Goal: Complete application form: Complete application form

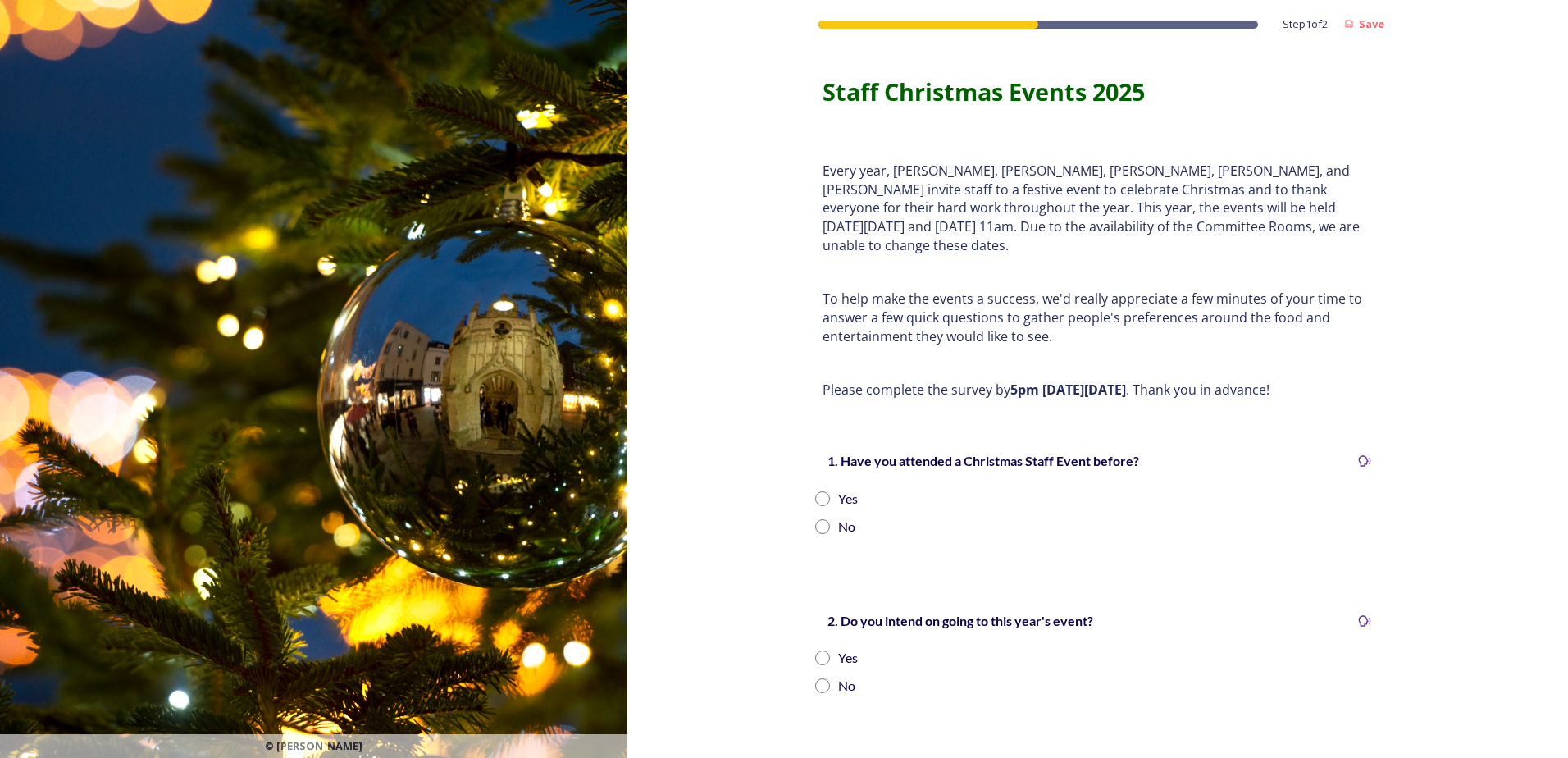
click at [815, 491] on input "radio" at bounding box center [823, 499] width 15 height 15
radio input "true"
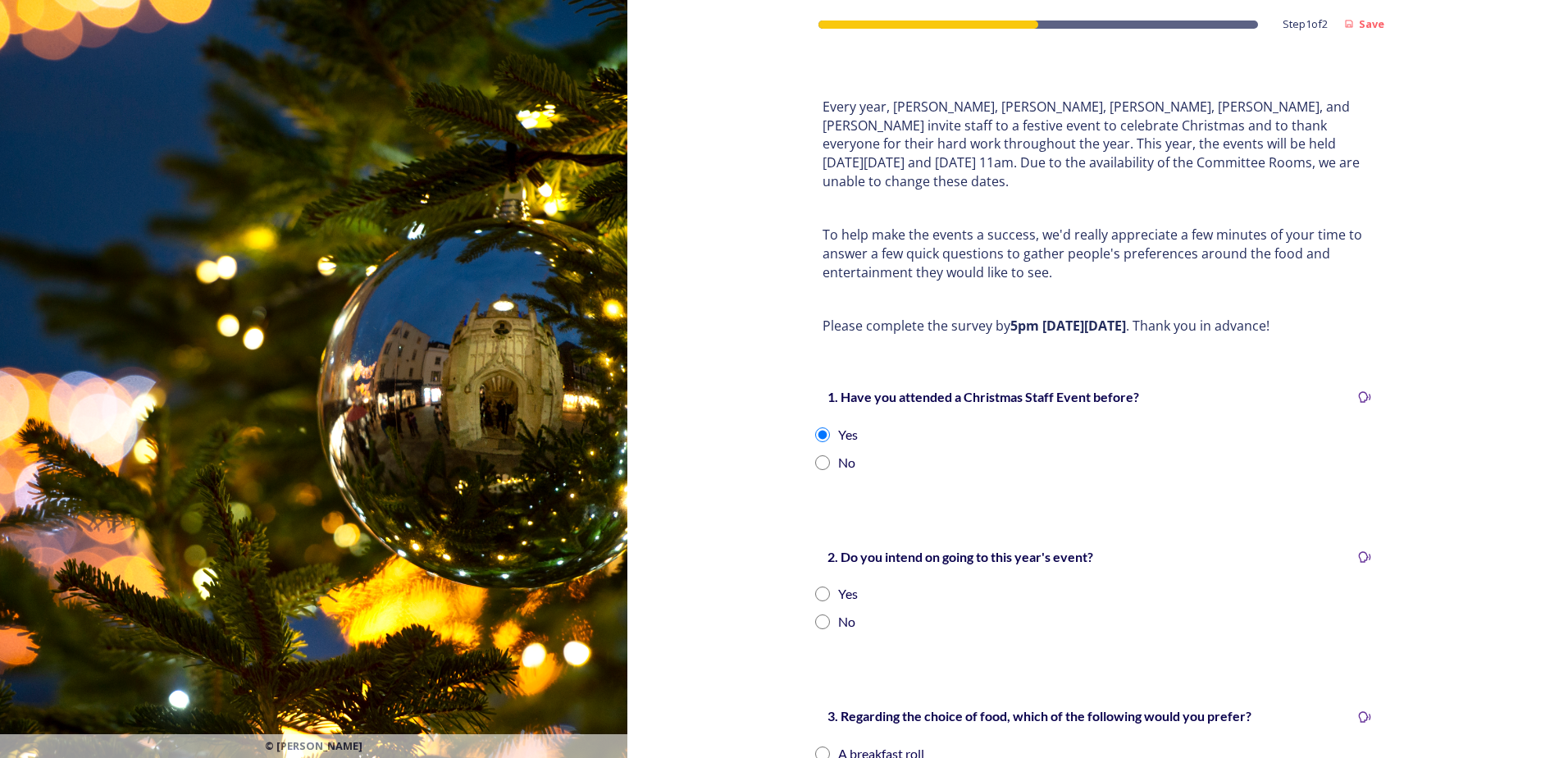
scroll to position [164, 0]
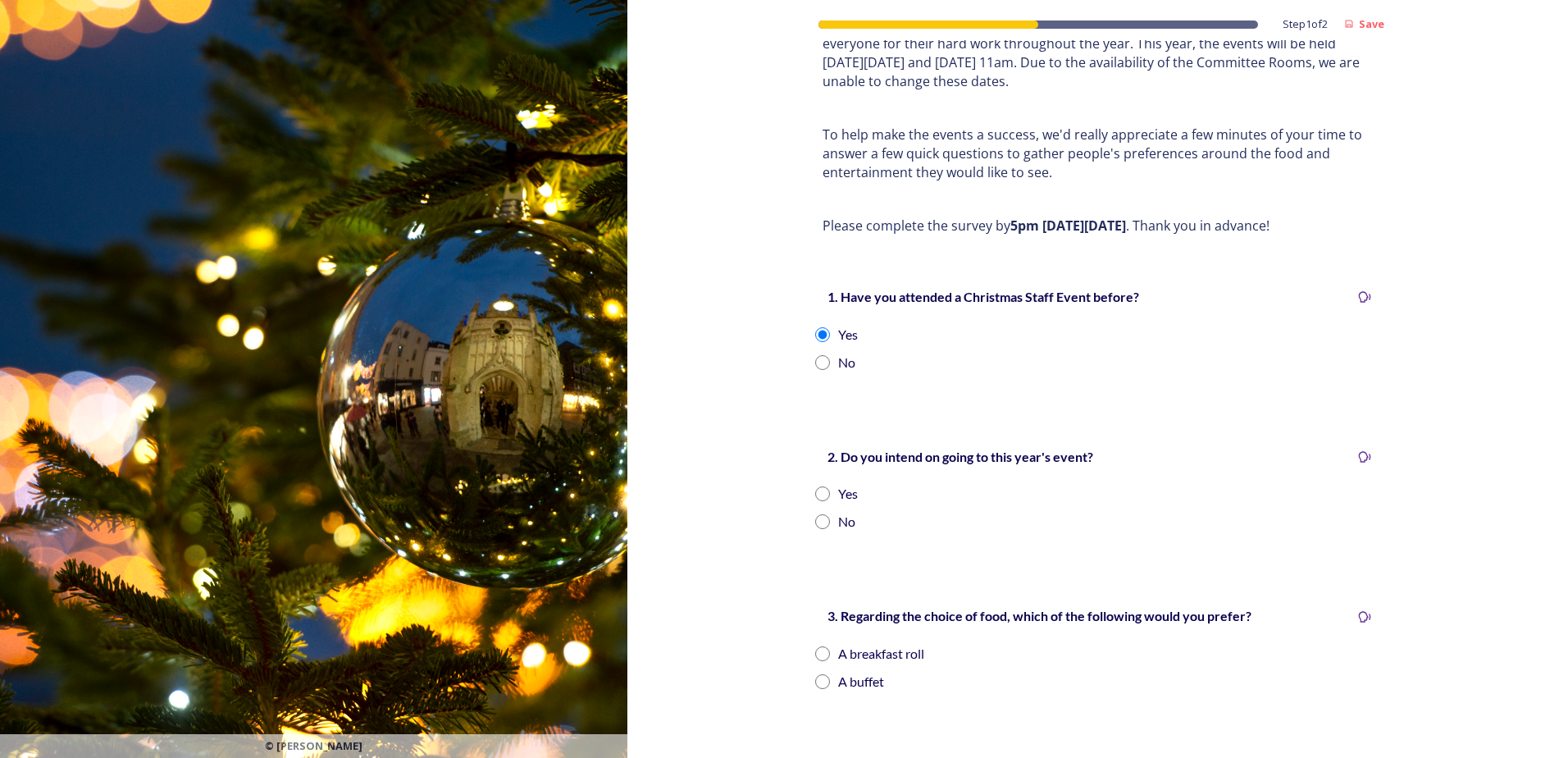
click at [815, 486] on input "radio" at bounding box center [823, 493] width 15 height 15
radio input "true"
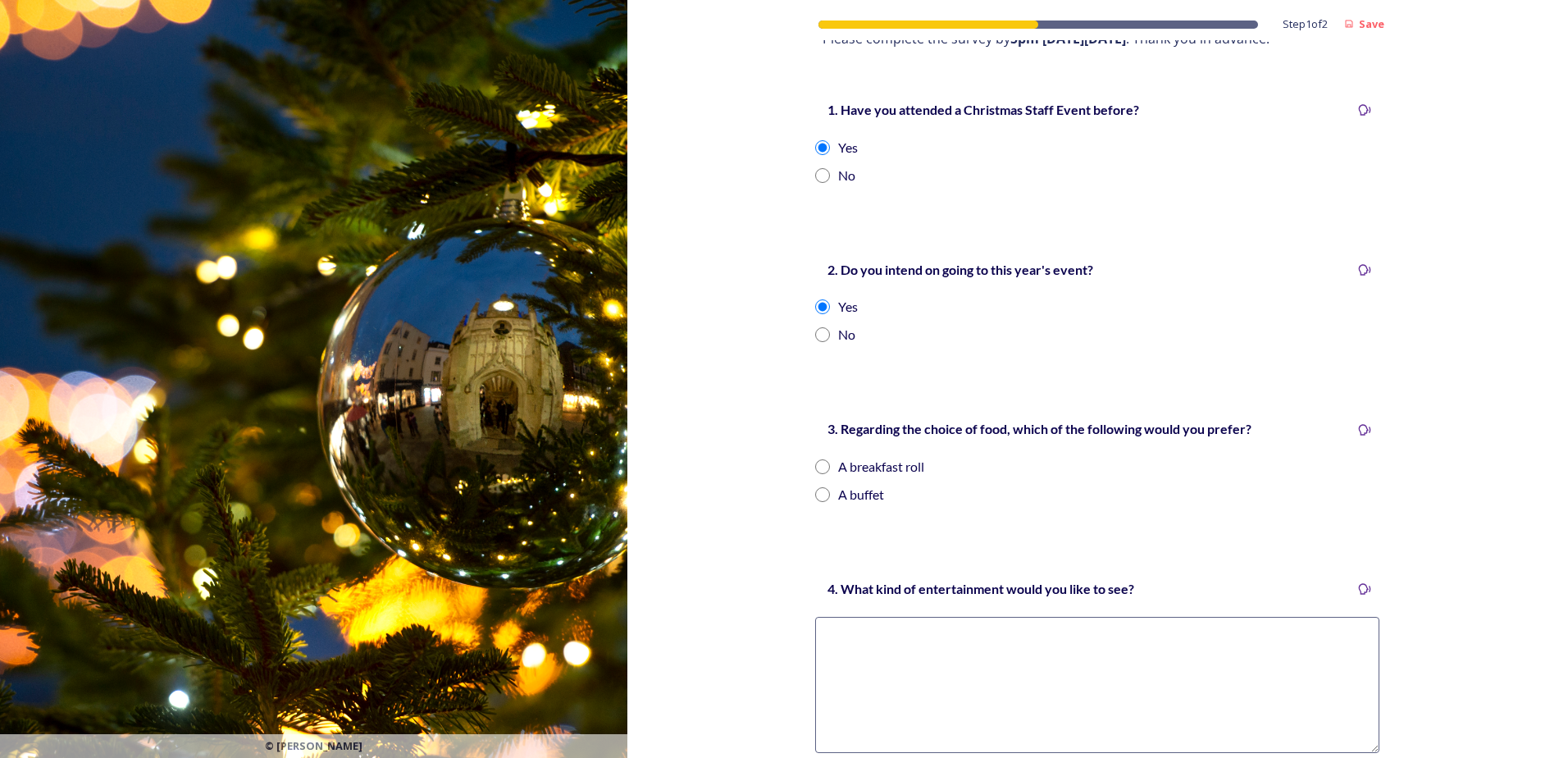
scroll to position [410, 0]
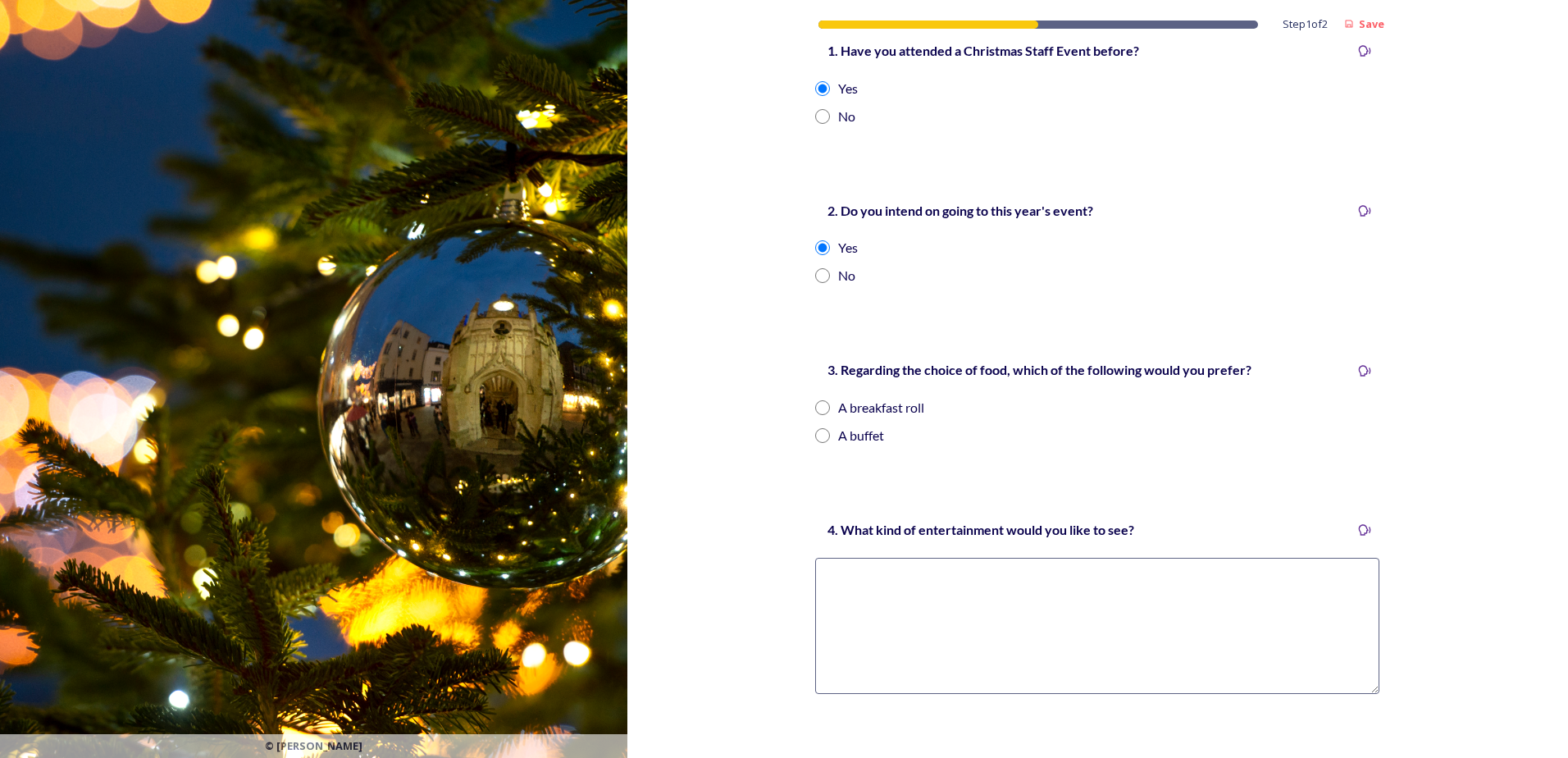
click at [815, 429] on input "radio" at bounding box center [823, 436] width 15 height 15
radio input "true"
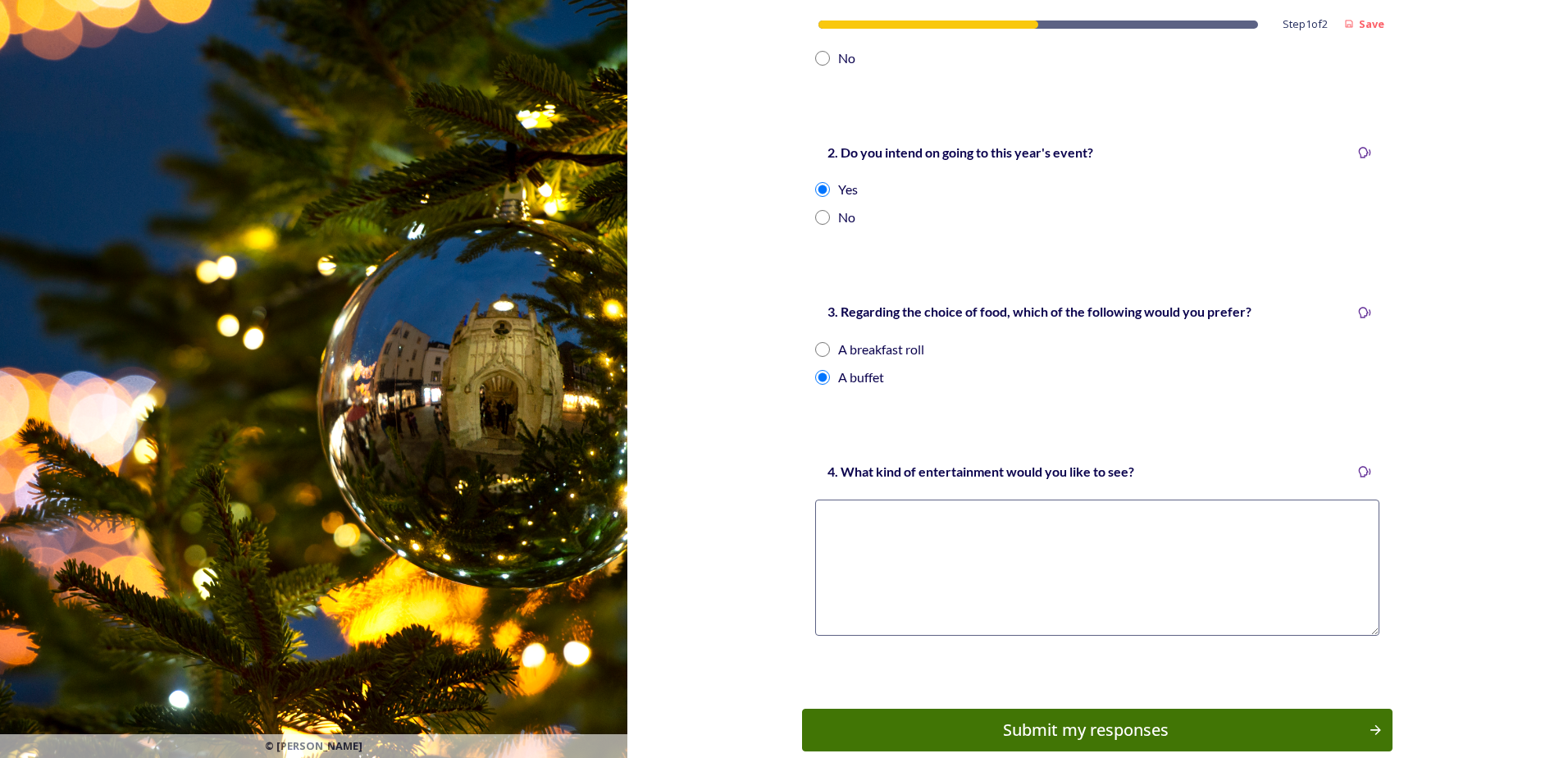
scroll to position [538, 0]
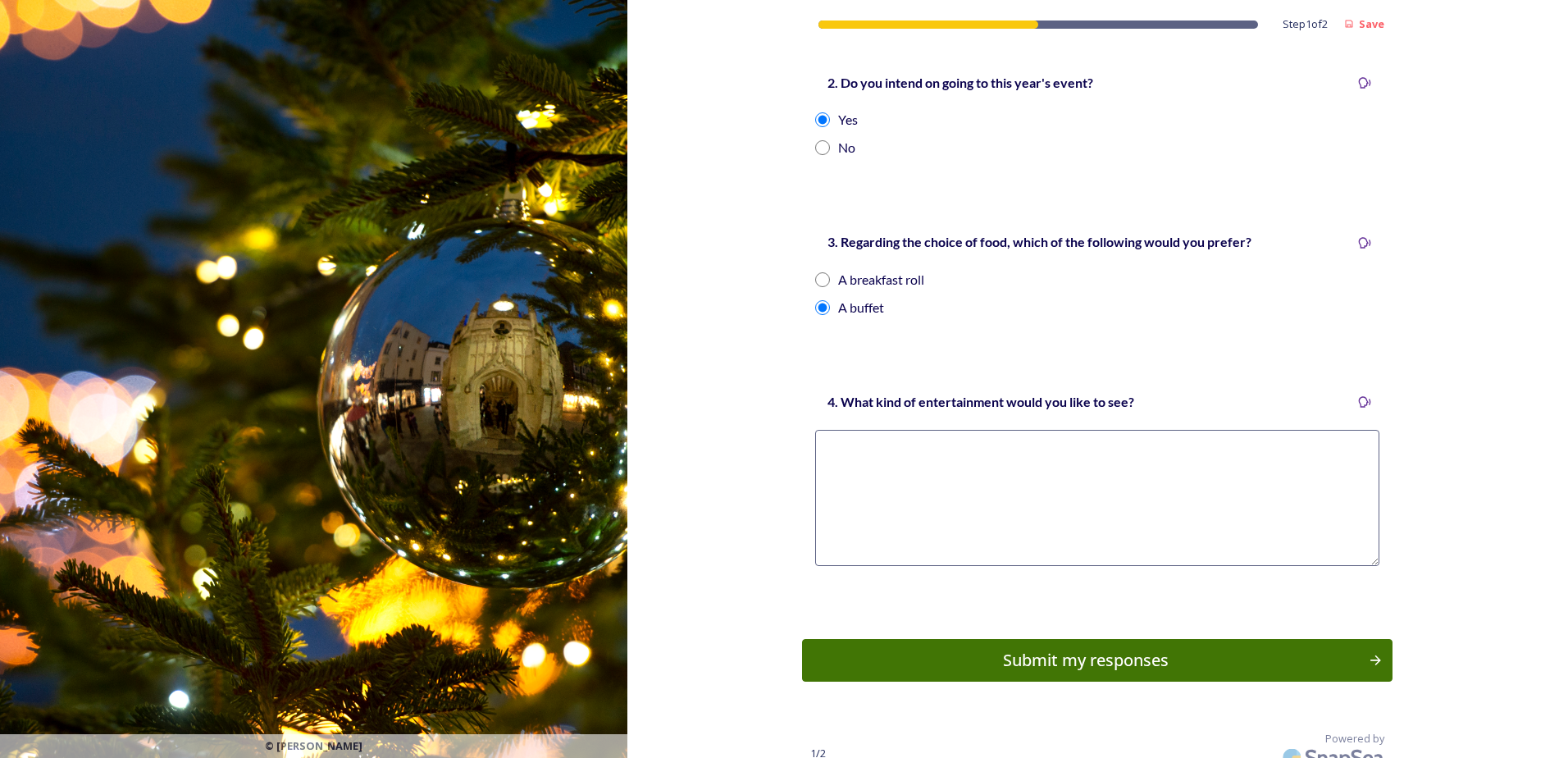
click at [917, 433] on textarea at bounding box center [1097, 498] width 564 height 136
type textarea "I always enjoy the Christmas quiz!"
click at [1016, 648] on div "Submit my responses" at bounding box center [1085, 661] width 554 height 25
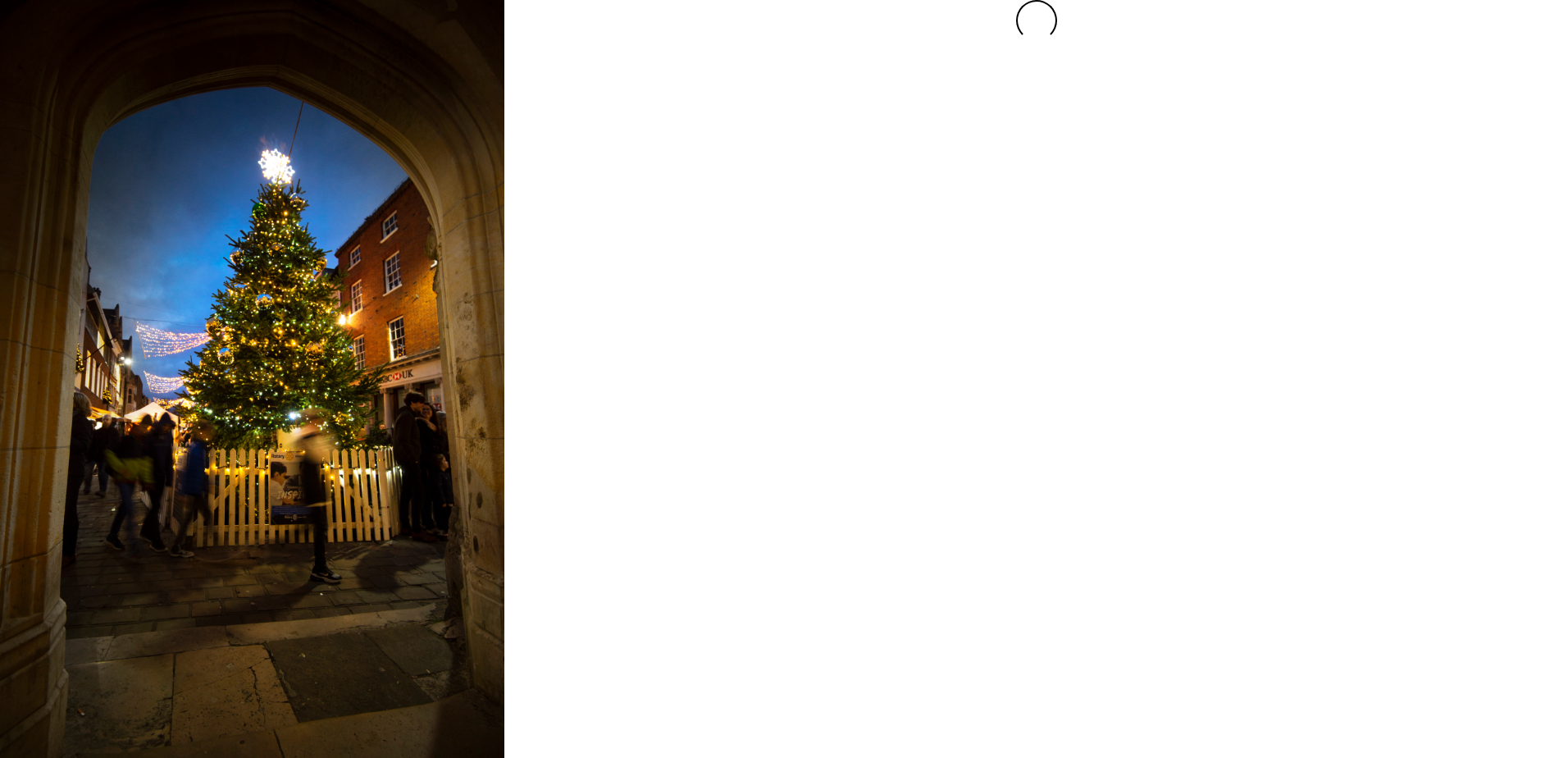
scroll to position [0, 0]
